Goal: Transaction & Acquisition: Purchase product/service

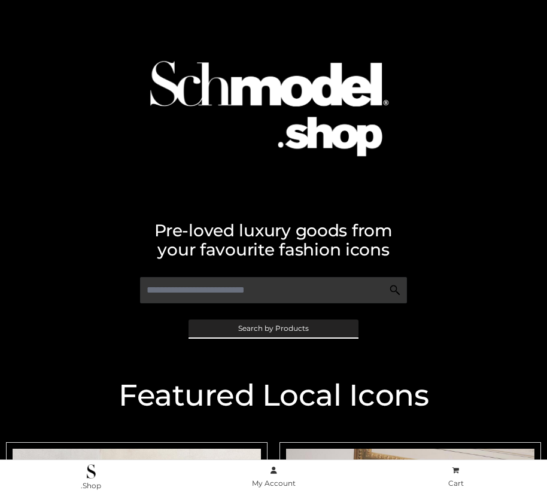
click at [273, 328] on span "Search by Products" at bounding box center [273, 328] width 71 height 7
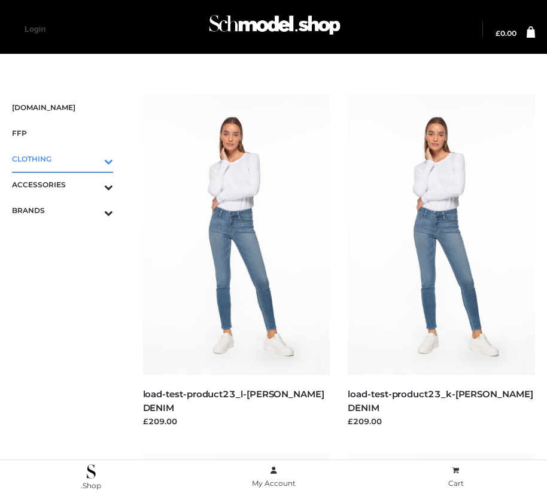
click at [92, 159] on icon "Toggle Submenu" at bounding box center [46, 162] width 134 height 14
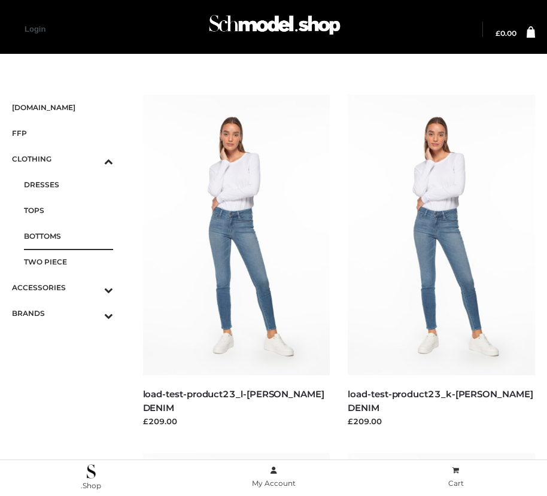
click at [68, 236] on span "BOTTOMS" at bounding box center [68, 236] width 89 height 14
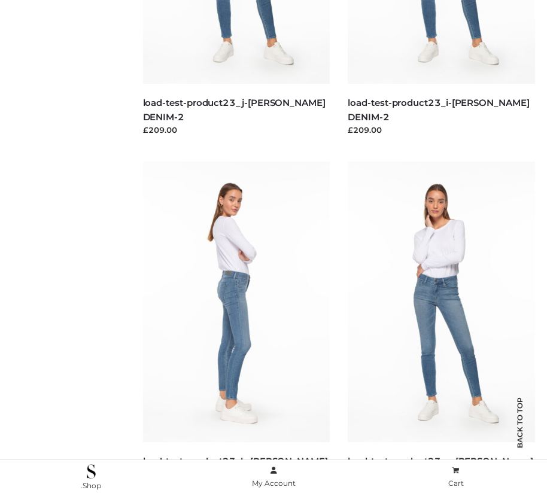
click at [236, 329] on img at bounding box center [236, 302] width 187 height 281
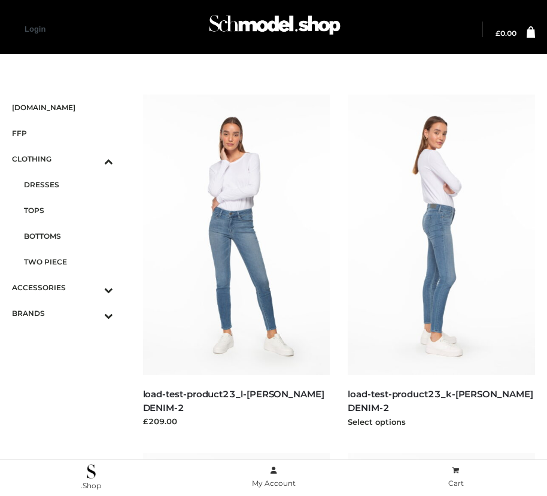
click at [441, 262] on img at bounding box center [441, 235] width 187 height 281
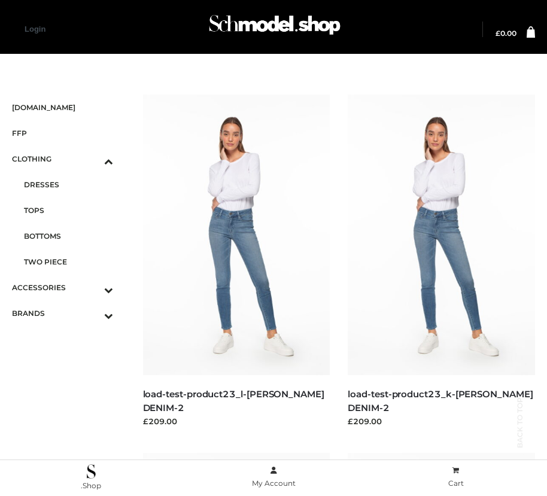
scroll to position [1727, 0]
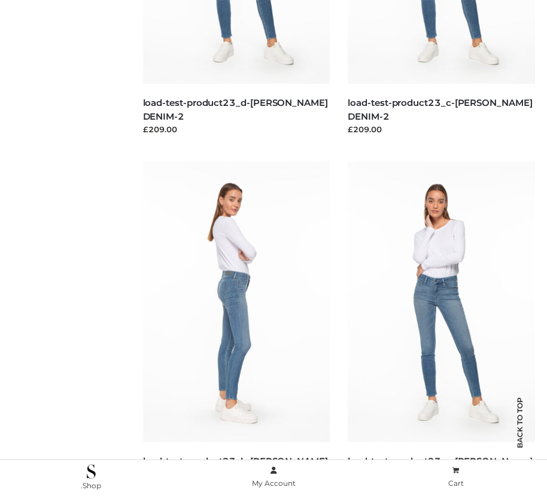
click at [236, 329] on img at bounding box center [236, 302] width 187 height 281
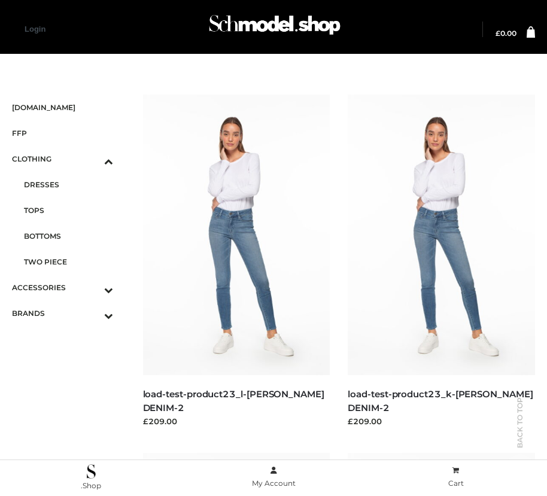
scroll to position [1010, 0]
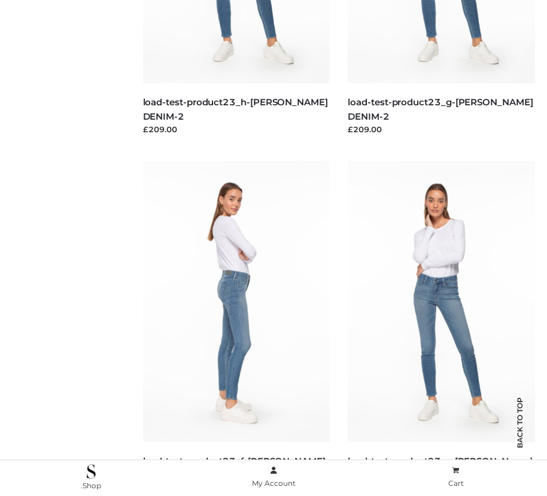
click at [236, 328] on img at bounding box center [236, 301] width 187 height 281
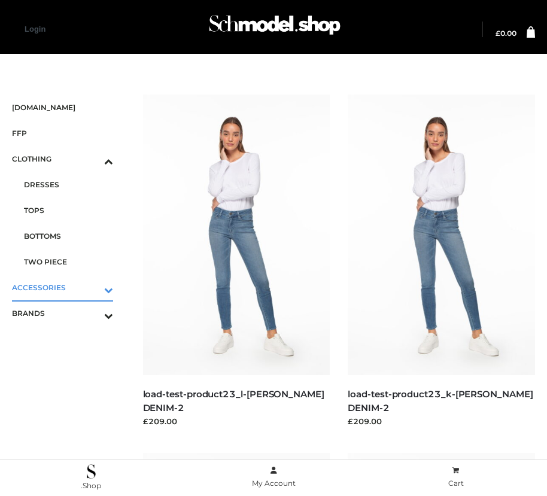
click at [92, 287] on icon "Toggle Submenu" at bounding box center [46, 290] width 134 height 14
click at [68, 210] on span "BAGS" at bounding box center [68, 211] width 89 height 14
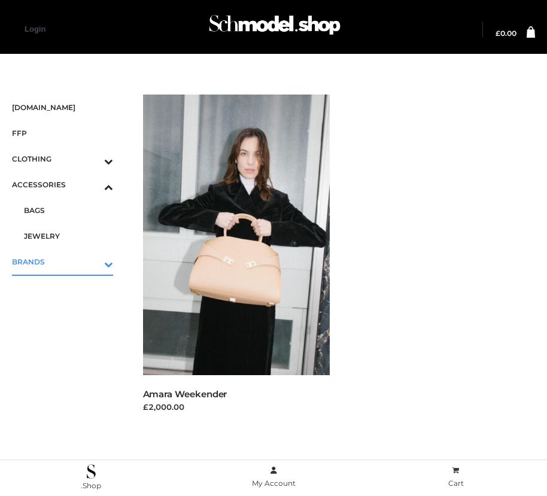
click at [92, 262] on icon "Toggle Submenu" at bounding box center [46, 265] width 134 height 14
click at [68, 236] on span "OPP SWIMWEAR" at bounding box center [68, 236] width 89 height 14
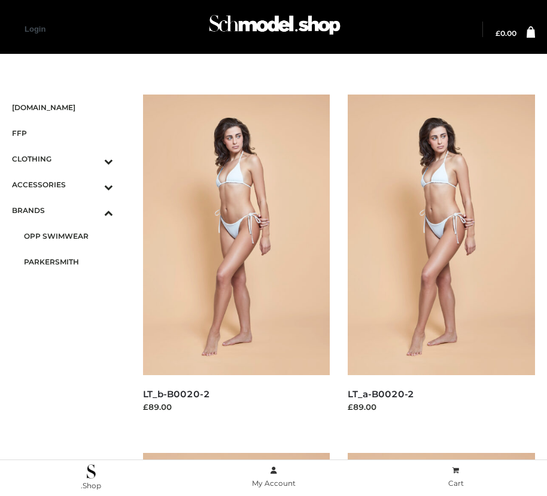
scroll to position [1010, 0]
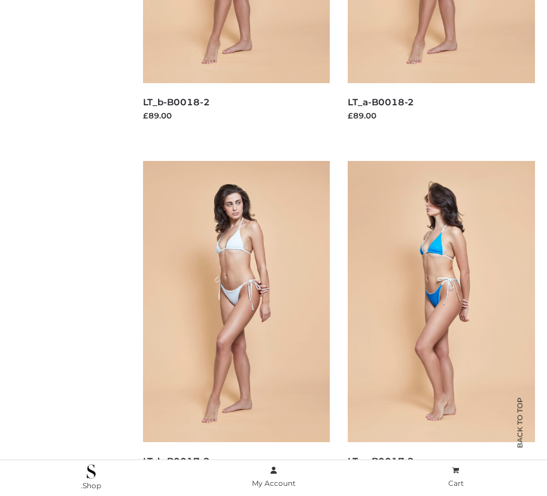
click at [441, 328] on img at bounding box center [441, 301] width 187 height 281
